Goal: Information Seeking & Learning: Learn about a topic

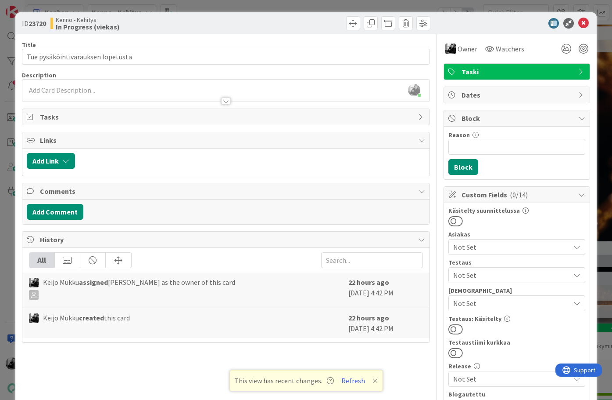
scroll to position [12, 0]
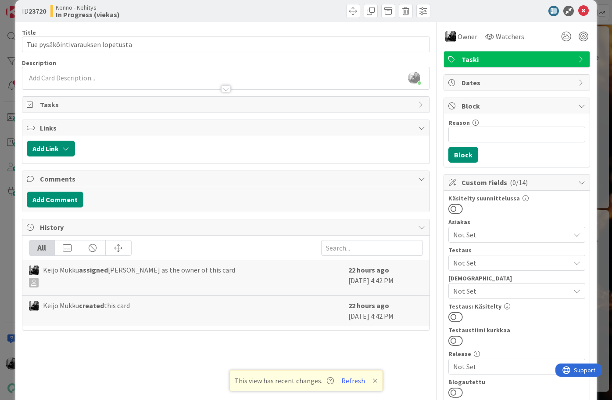
click at [224, 88] on div at bounding box center [226, 88] width 10 height 7
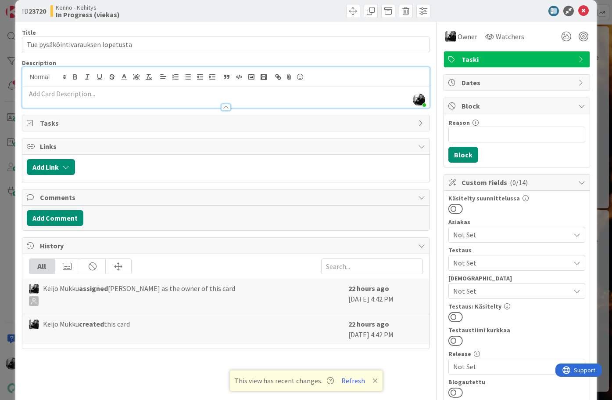
click at [234, 89] on p at bounding box center [226, 94] width 399 height 10
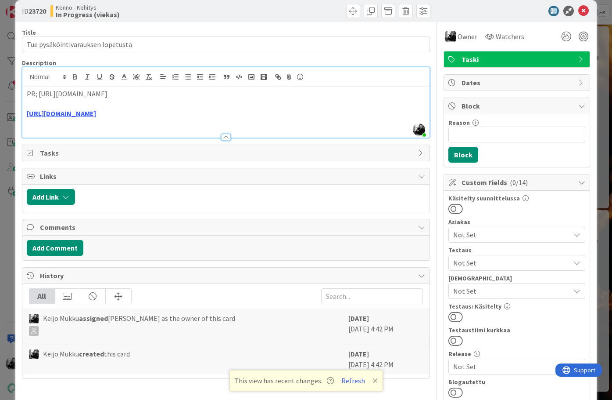
click at [37, 94] on p "PR; https://github.com/pandiafi/kenno/pull/8601" at bounding box center [226, 94] width 399 height 10
click at [211, 91] on p "PR: https://github.com/pandiafi/kenno/pull/8601" at bounding box center [226, 94] width 399 height 10
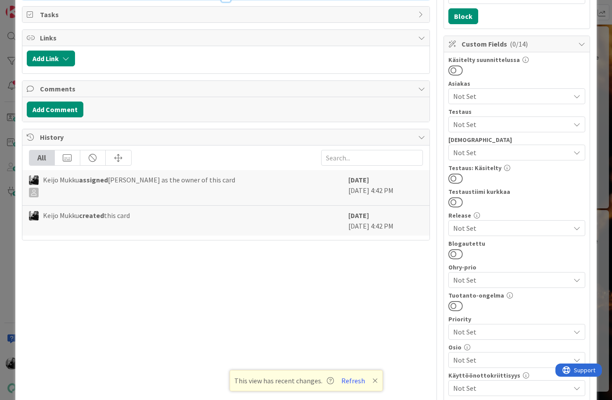
scroll to position [0, 0]
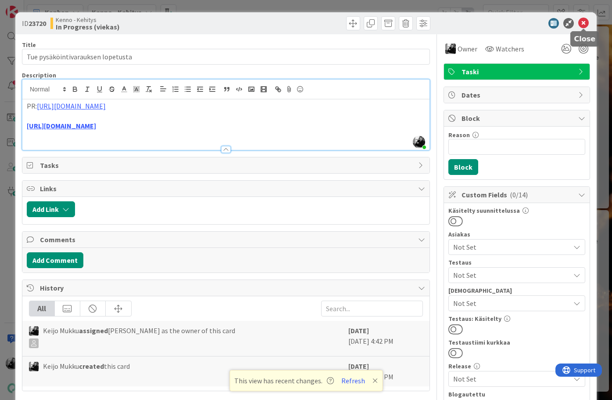
click at [586, 24] on icon at bounding box center [584, 23] width 11 height 11
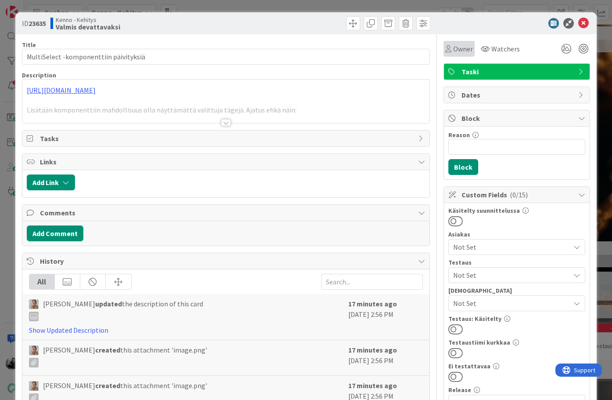
click at [466, 43] on div "Owner" at bounding box center [459, 49] width 31 height 16
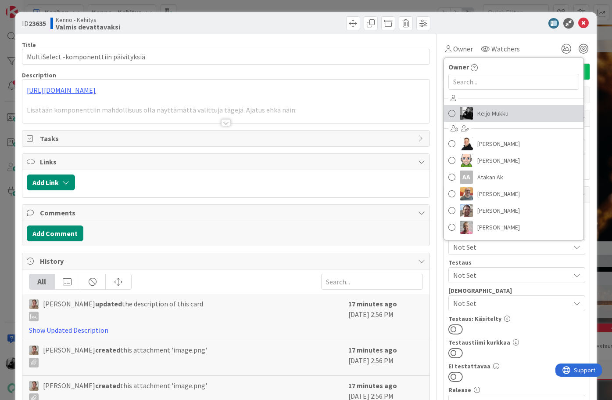
click at [479, 110] on span "Keijo Mukku" at bounding box center [493, 113] width 31 height 13
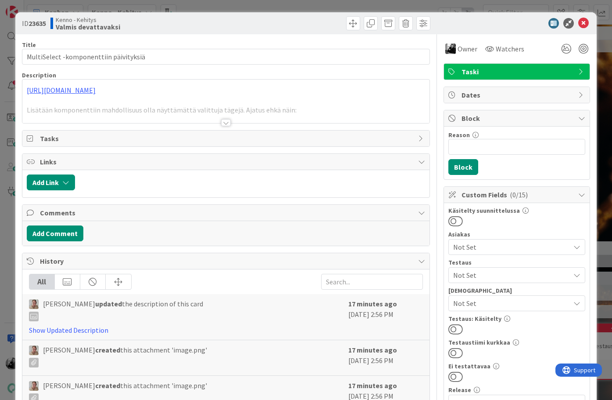
click at [226, 123] on div at bounding box center [226, 122] width 10 height 7
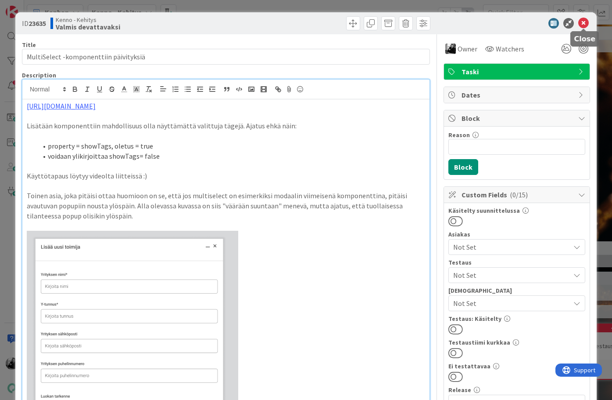
click at [586, 22] on icon at bounding box center [584, 23] width 11 height 11
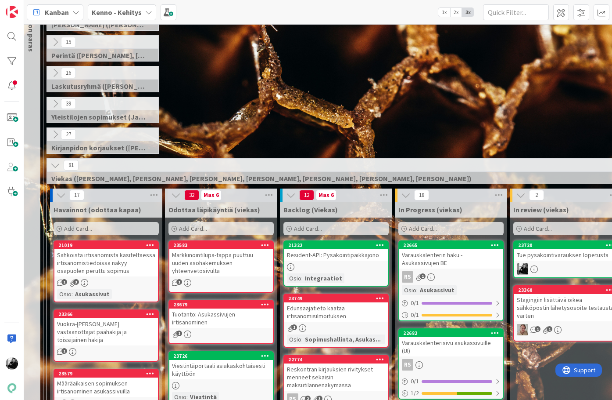
scroll to position [80, 5]
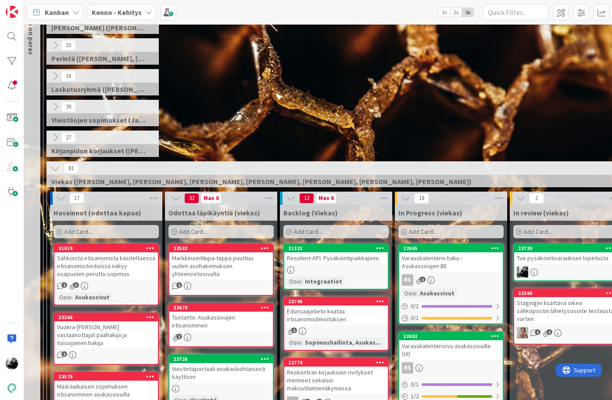
click at [54, 169] on icon at bounding box center [55, 168] width 10 height 10
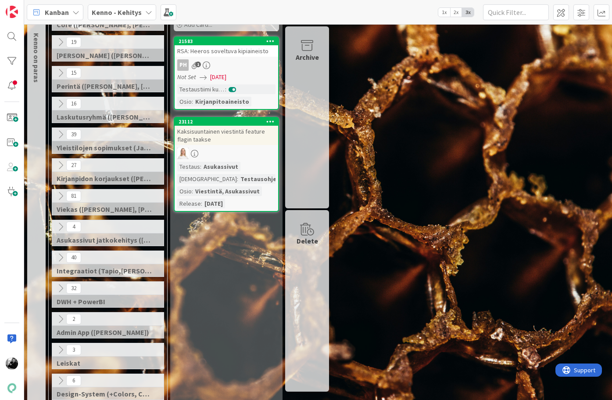
scroll to position [92, 0]
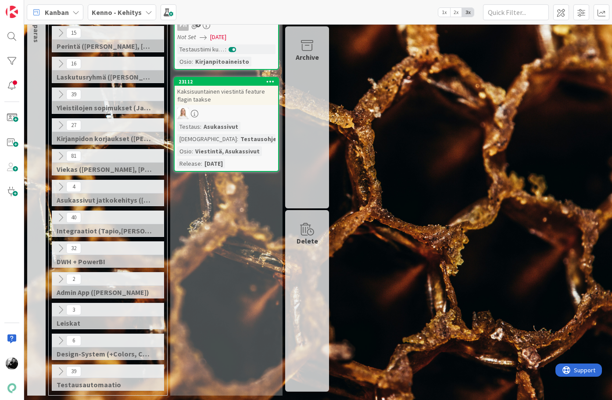
click at [59, 339] on icon at bounding box center [61, 340] width 10 height 10
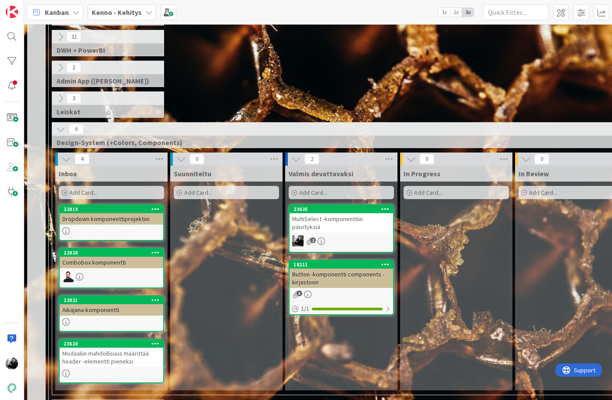
scroll to position [305, 0]
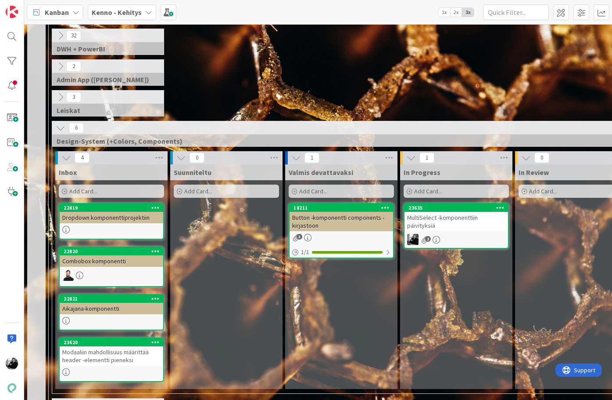
drag, startPoint x: 351, startPoint y: 209, endPoint x: 445, endPoint y: 8, distance: 221.3
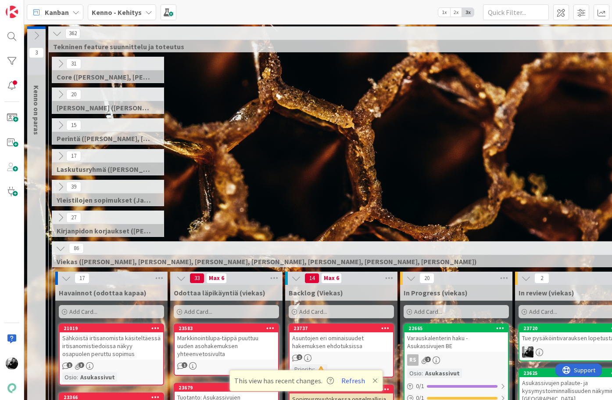
click at [60, 246] on icon at bounding box center [61, 248] width 10 height 10
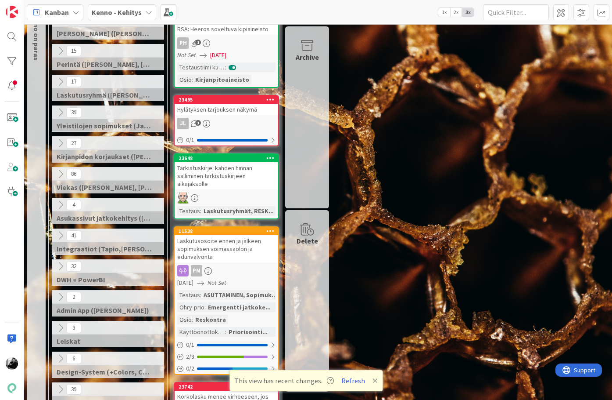
scroll to position [185, 0]
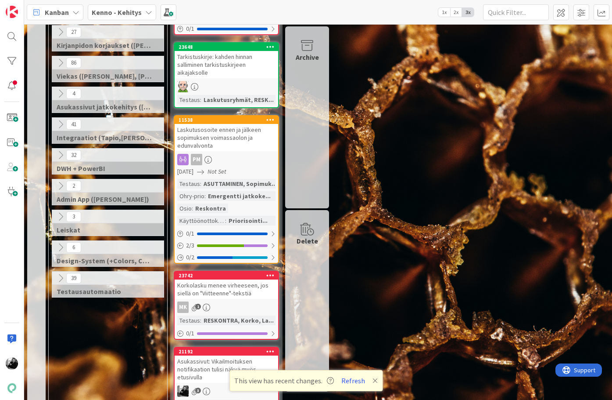
click at [60, 249] on icon at bounding box center [61, 247] width 10 height 10
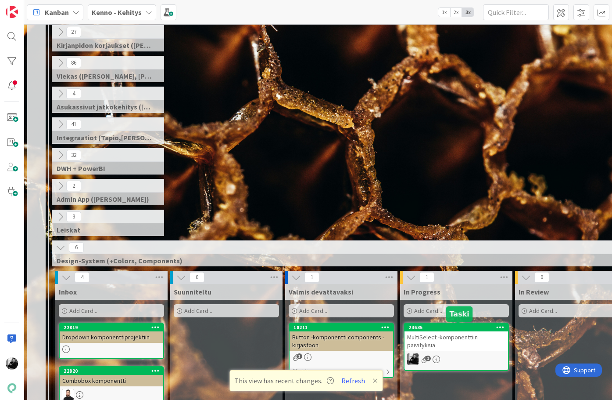
click at [433, 343] on div "MultiSelect -komponenttiin päivityksiä" at bounding box center [457, 340] width 104 height 19
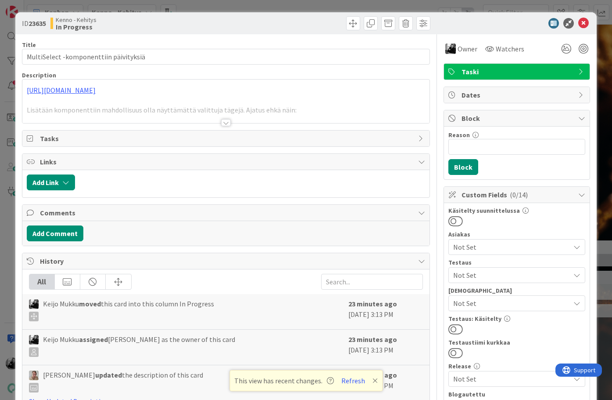
click at [228, 122] on div at bounding box center [226, 122] width 10 height 7
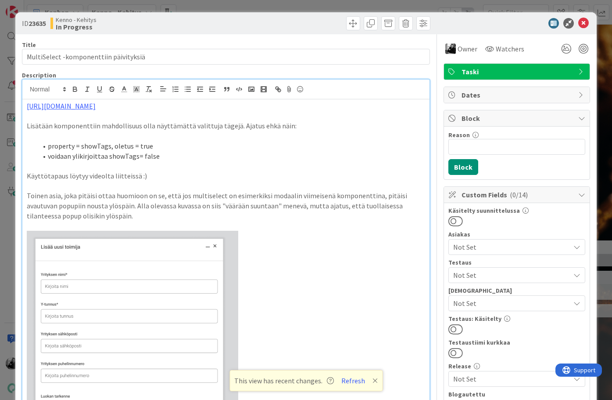
click at [86, 211] on p "Toinen asia, joka pitäisi ottaa huomioon on se, että jos multiselect on esimerk…" at bounding box center [226, 206] width 399 height 30
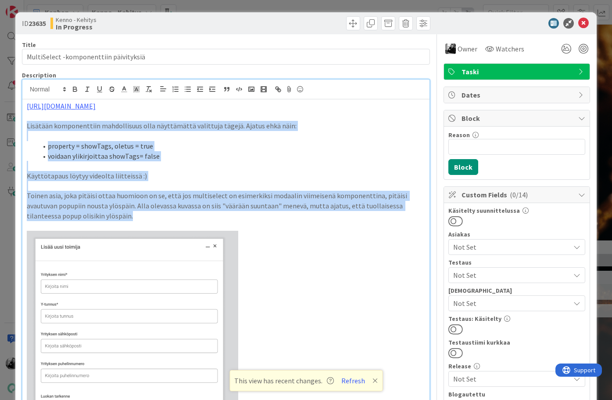
drag, startPoint x: 89, startPoint y: 213, endPoint x: 22, endPoint y: 125, distance: 110.6
click at [22, 125] on div "[PERSON_NAME] joined 15 m ago [URL][DOMAIN_NAME] Lisätään komponenttiin mahdoll…" at bounding box center [226, 305] width 408 height 452
copy div "Lisätään komponenttiin mahdollisuus olla näyttämättä valittuja tägejä. Ajatus e…"
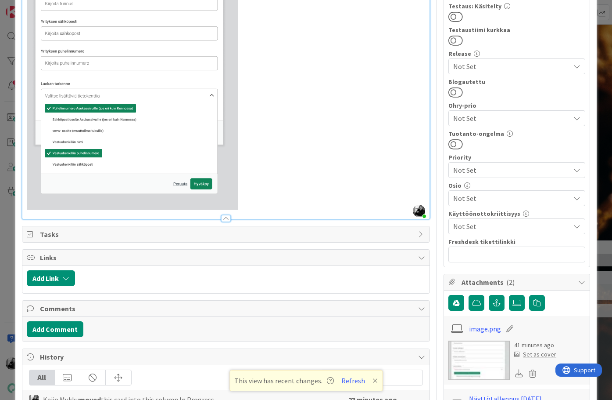
scroll to position [529, 0]
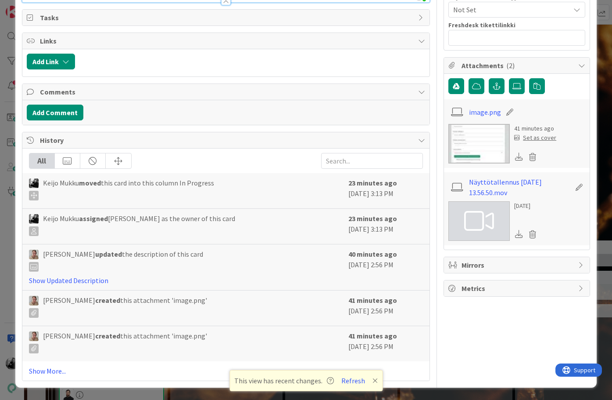
click at [498, 222] on link at bounding box center [479, 221] width 61 height 40
click at [499, 186] on link "Näyttötallennus [DATE] 13.56.50.mov" at bounding box center [520, 186] width 102 height 21
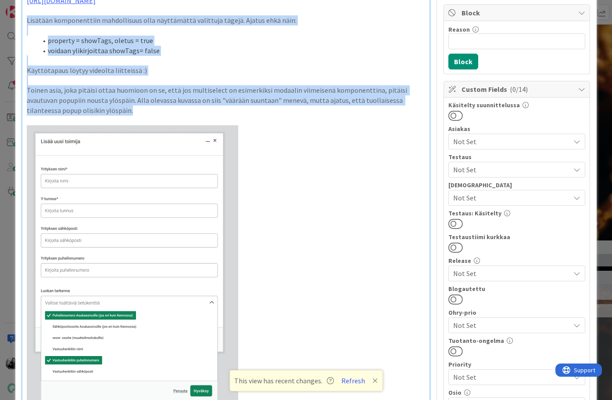
scroll to position [105, 0]
